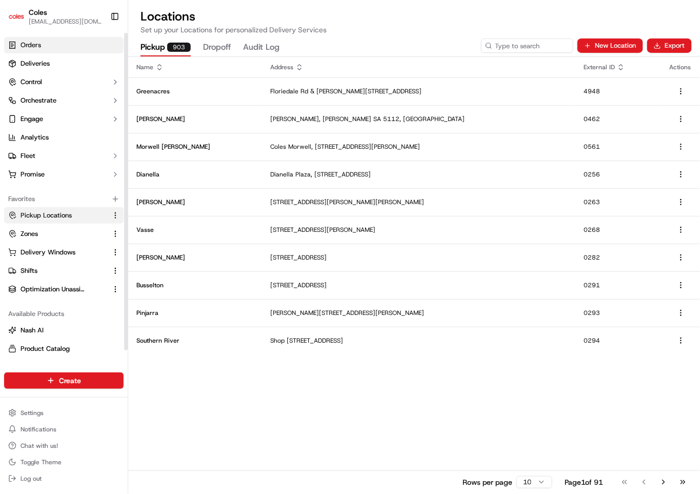
click at [38, 49] on span "Orders" at bounding box center [31, 44] width 21 height 9
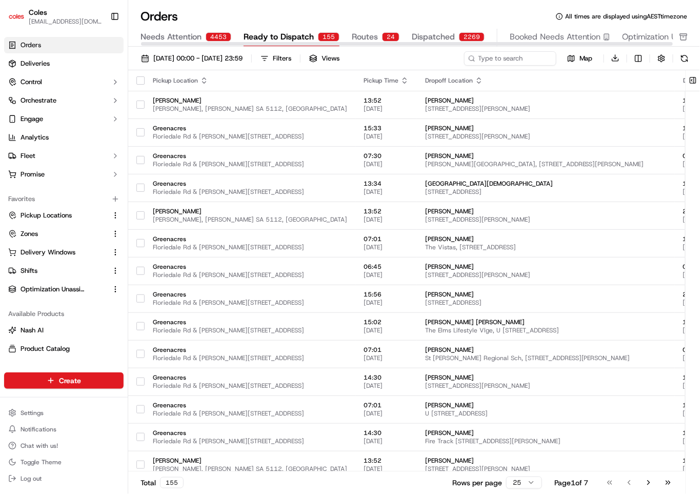
click at [420, 37] on span "Dispatched" at bounding box center [433, 37] width 43 height 12
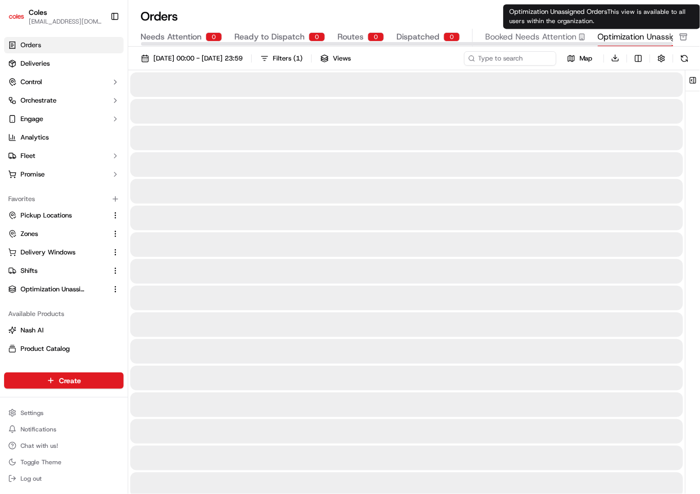
click at [634, 37] on span "Optimization Unassigned Orders" at bounding box center [658, 37] width 120 height 12
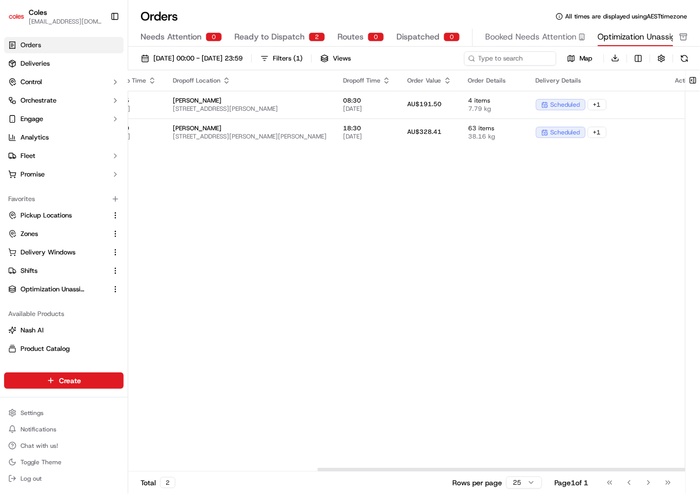
scroll to position [0, 286]
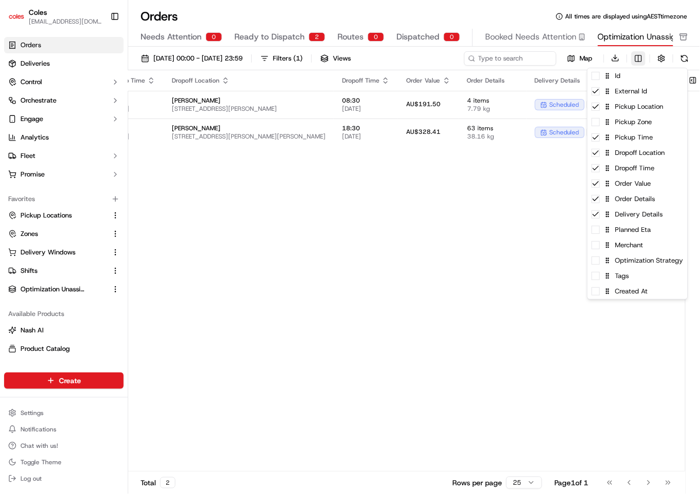
click at [639, 60] on html "Coles [EMAIL_ADDRESS][DOMAIN_NAME] Toggle Sidebar Orders Deliveries Control Orc…" at bounding box center [350, 247] width 700 height 494
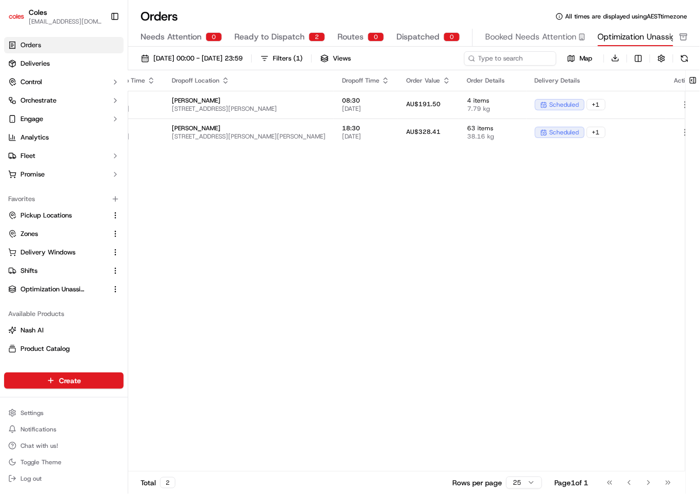
click at [475, 312] on html "Coles [EMAIL_ADDRESS][DOMAIN_NAME] Toggle Sidebar Orders Deliveries Control Orc…" at bounding box center [350, 247] width 700 height 494
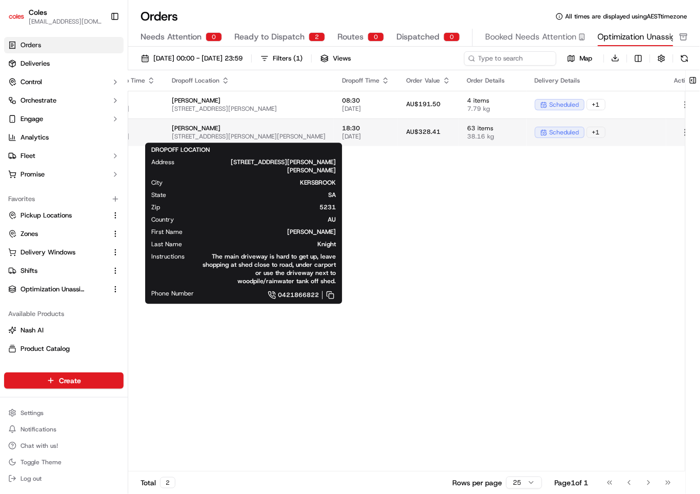
click at [290, 132] on span "[PERSON_NAME]" at bounding box center [249, 128] width 154 height 8
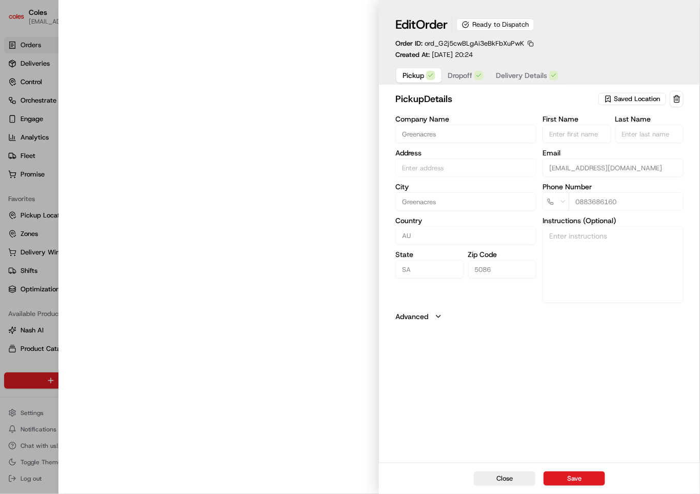
type input "Cnr [PERSON_NAME] amd Floridale Rd Greenacres SA 5086 AU"
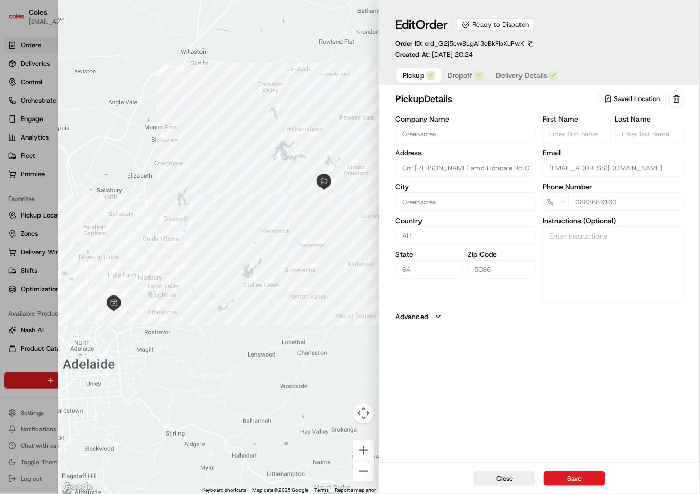
click at [436, 318] on icon "button" at bounding box center [438, 316] width 8 height 8
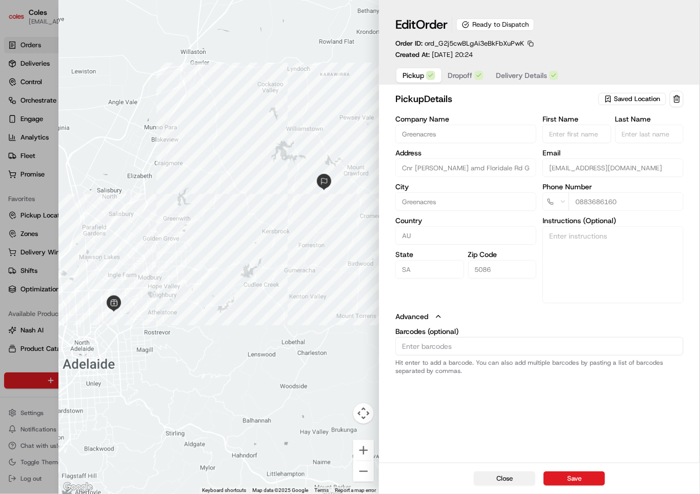
click at [502, 478] on button "Close" at bounding box center [505, 478] width 62 height 14
type input "+1"
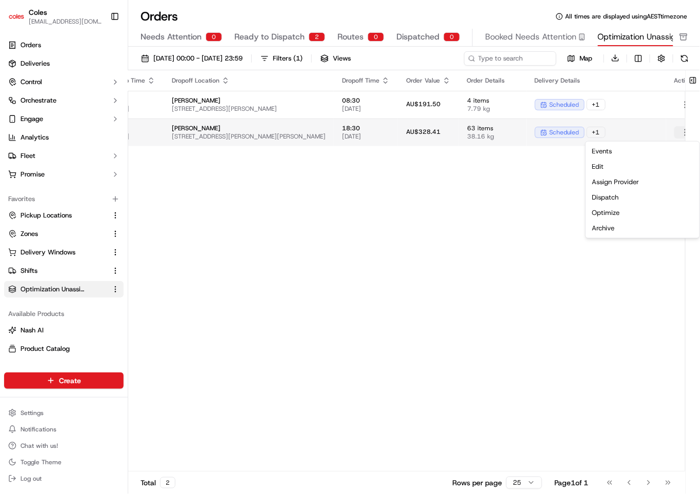
click at [669, 129] on html "Coles [EMAIL_ADDRESS][DOMAIN_NAME] Toggle Sidebar Orders Deliveries Control Orc…" at bounding box center [350, 247] width 700 height 494
click at [478, 268] on html "Coles [EMAIL_ADDRESS][DOMAIN_NAME] Toggle Sidebar Orders Deliveries Control Orc…" at bounding box center [350, 247] width 700 height 494
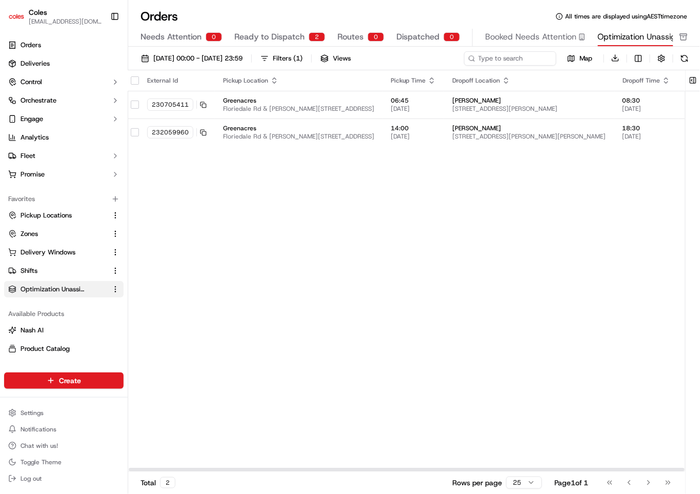
scroll to position [0, 0]
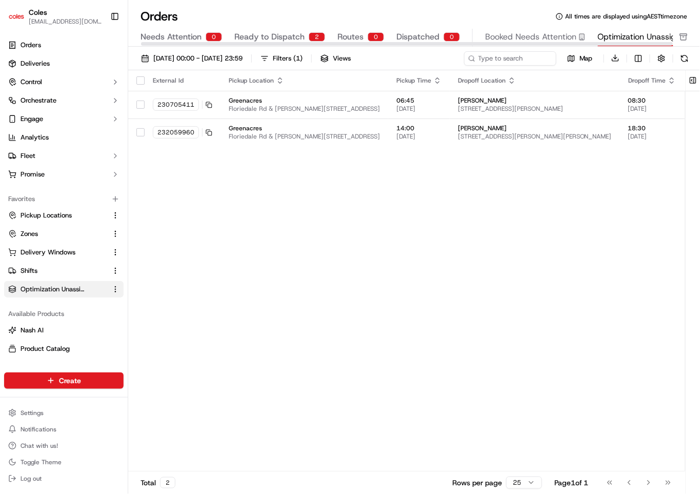
click at [284, 45] on div at bounding box center [407, 44] width 532 height 4
click at [274, 34] on span "Ready to Dispatch" at bounding box center [269, 37] width 70 height 12
